Goal: Information Seeking & Learning: Check status

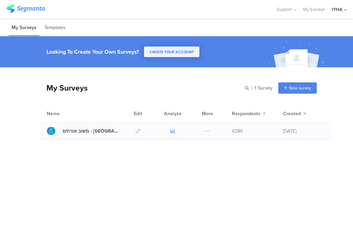
click at [171, 130] on icon at bounding box center [172, 130] width 5 height 5
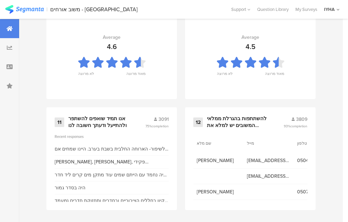
scroll to position [792, 0]
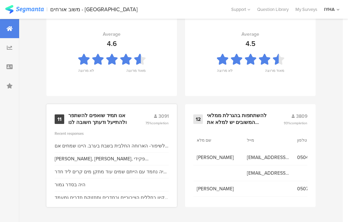
click at [90, 121] on div "אנו תמיד שואפים להשתפר ולהתייעל ודעתך חשובה לנו" at bounding box center [98, 119] width 60 height 13
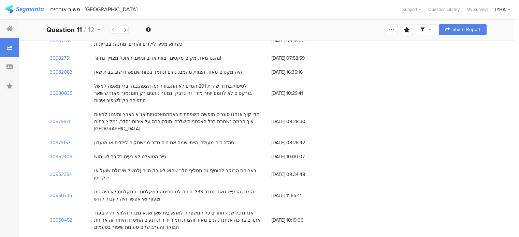
scroll to position [2593, 0]
